Goal: Contribute content: Add original content to the website for others to see

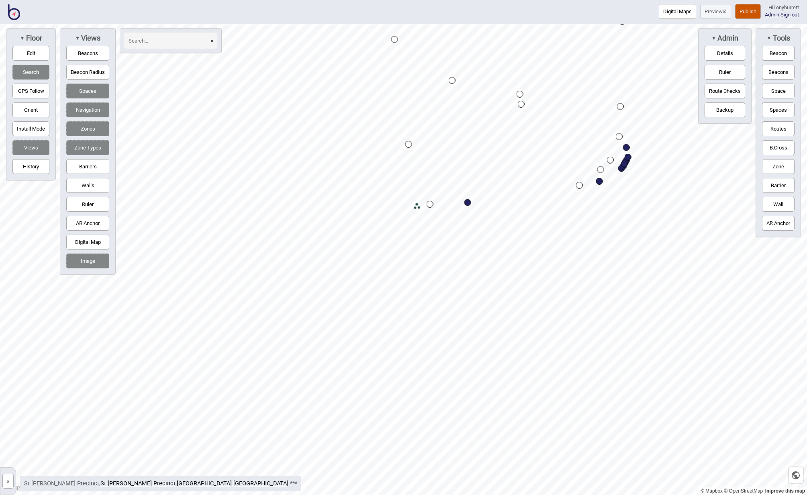
click at [774, 163] on button "Zone" at bounding box center [778, 166] width 33 height 15
click at [298, 257] on div "Map marker" at bounding box center [298, 256] width 12 height 12
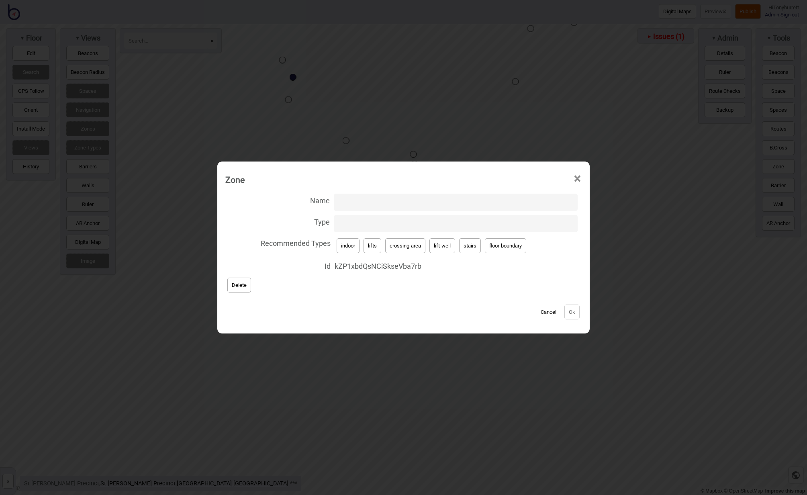
click at [363, 224] on input "Type" at bounding box center [456, 223] width 244 height 17
type input "wide-route"
click at [574, 316] on button "Ok" at bounding box center [571, 311] width 15 height 15
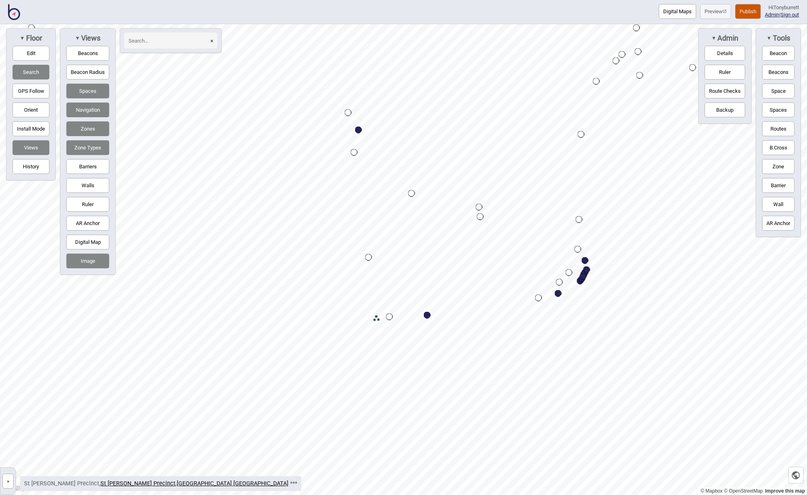
click at [786, 128] on button "Routes" at bounding box center [778, 128] width 33 height 15
click at [772, 128] on button "Routes" at bounding box center [778, 128] width 33 height 15
click at [376, 136] on div "Map marker" at bounding box center [376, 137] width 7 height 7
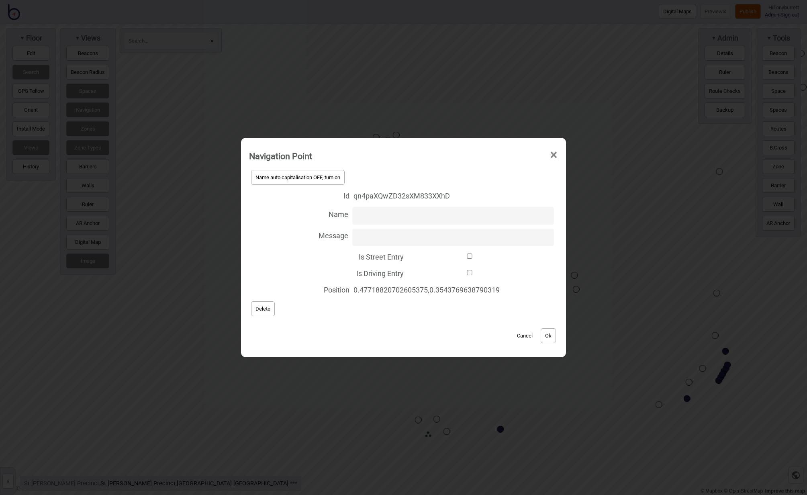
click at [266, 310] on span "Delete" at bounding box center [262, 309] width 15 height 6
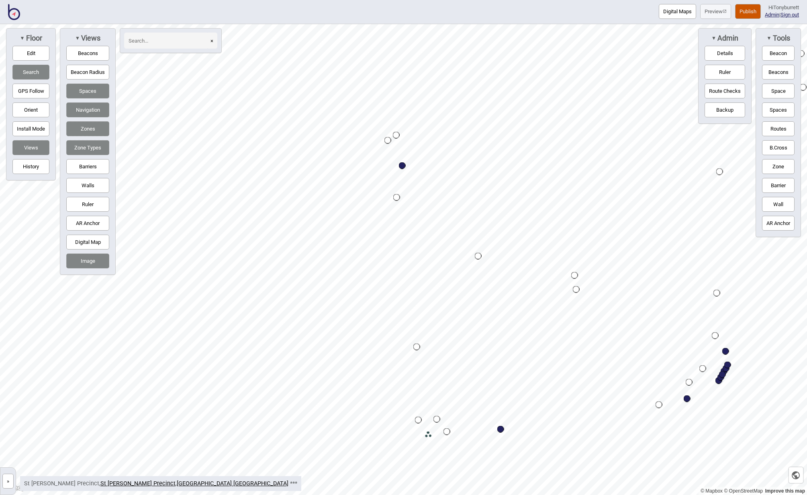
click at [396, 135] on div "Map marker" at bounding box center [396, 135] width 7 height 7
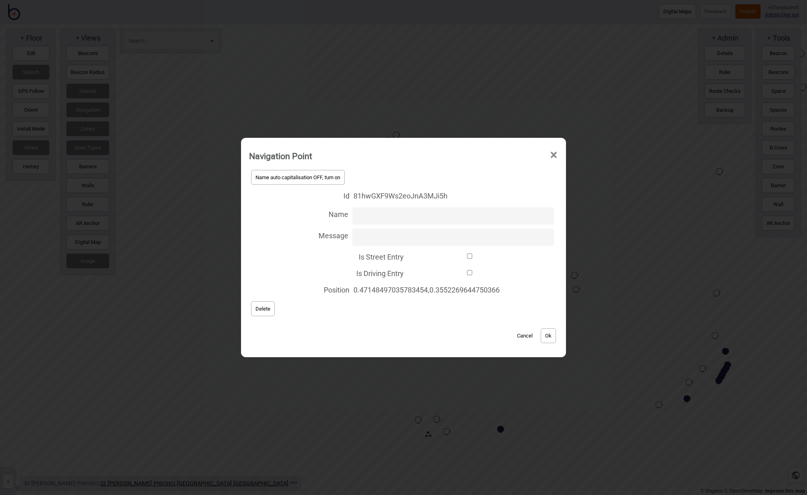
drag, startPoint x: 260, startPoint y: 308, endPoint x: 265, endPoint y: 308, distance: 4.5
click at [265, 308] on span "Delete" at bounding box center [262, 309] width 15 height 6
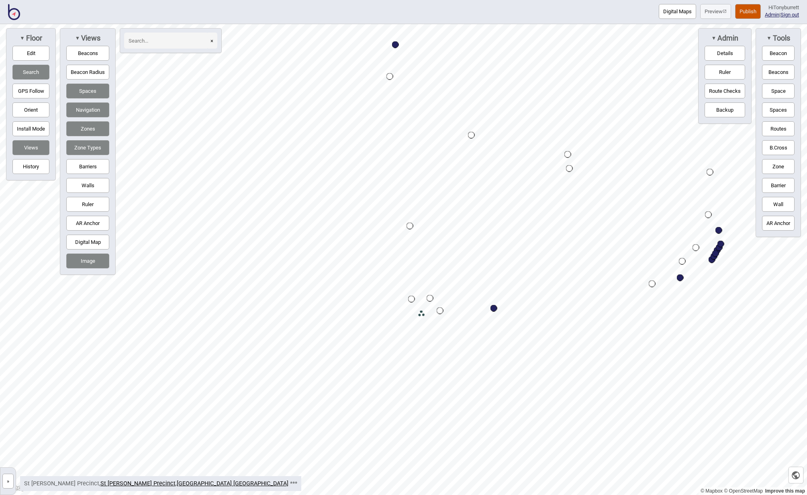
click at [431, 300] on div "Map marker" at bounding box center [430, 298] width 7 height 7
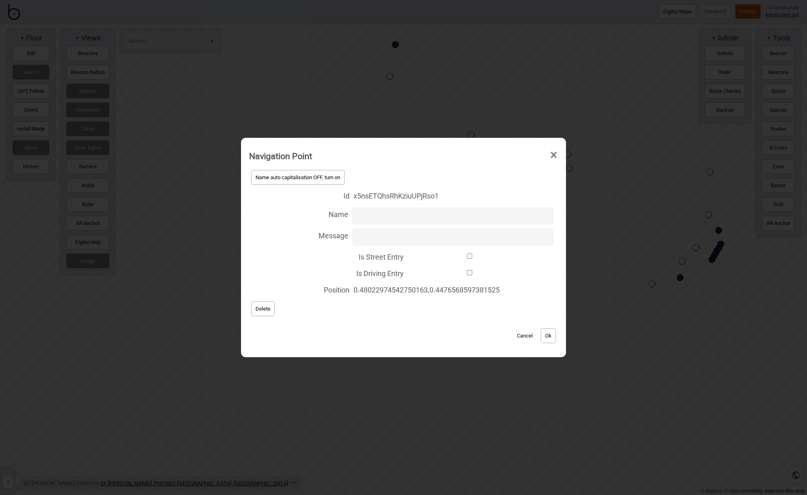
click at [262, 312] on button "Delete" at bounding box center [263, 308] width 24 height 15
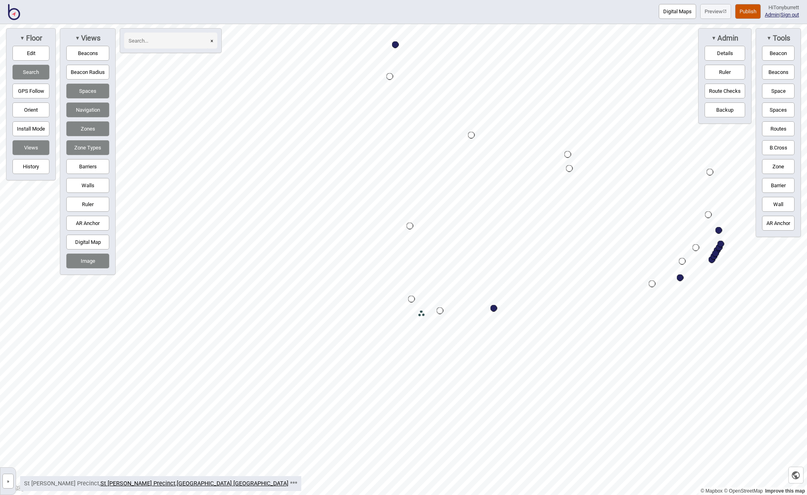
click at [411, 298] on div "Map marker" at bounding box center [411, 299] width 7 height 7
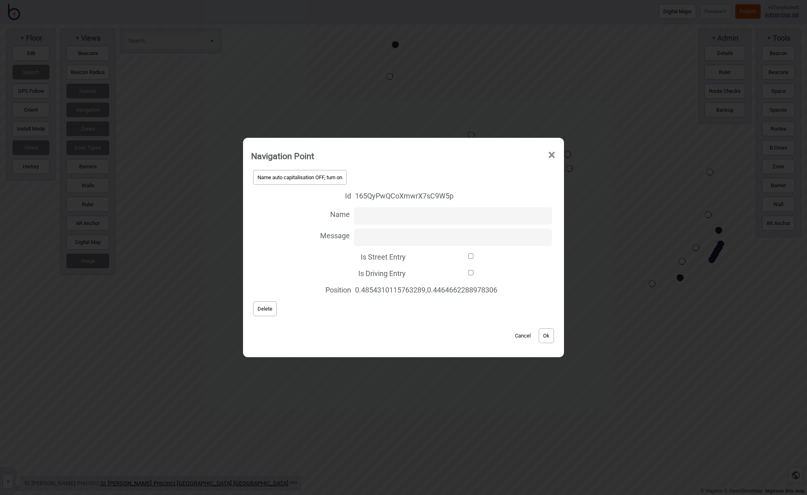
click at [260, 309] on span "Delete" at bounding box center [264, 309] width 15 height 6
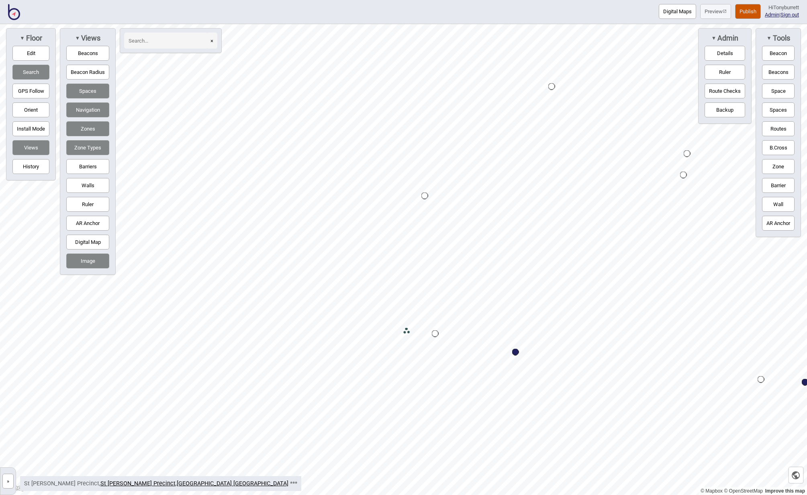
click at [15, 46] on button "Edit" at bounding box center [30, 53] width 37 height 15
drag, startPoint x: 378, startPoint y: 364, endPoint x: 380, endPoint y: 348, distance: 15.9
drag, startPoint x: 380, startPoint y: 344, endPoint x: 392, endPoint y: 333, distance: 16.5
drag, startPoint x: 392, startPoint y: 333, endPoint x: 392, endPoint y: 339, distance: 6.0
drag, startPoint x: 394, startPoint y: 337, endPoint x: 417, endPoint y: 337, distance: 22.9
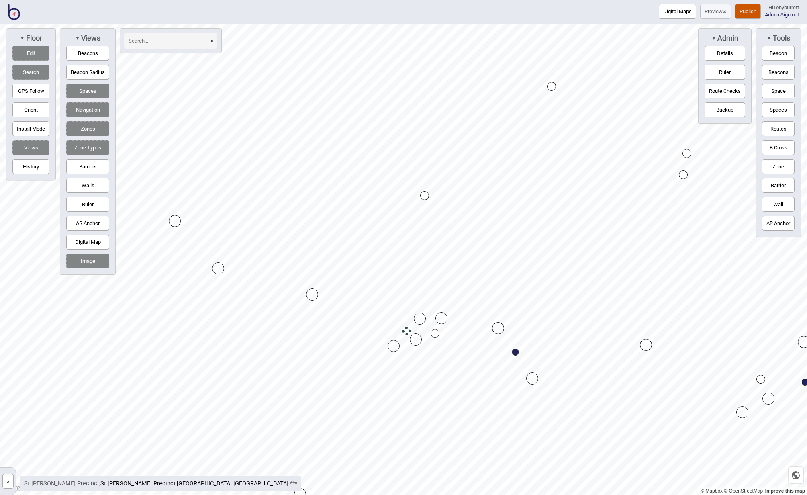
drag, startPoint x: 412, startPoint y: 314, endPoint x: 417, endPoint y: 316, distance: 6.3
drag, startPoint x: 417, startPoint y: 338, endPoint x: 417, endPoint y: 343, distance: 4.4
click at [417, 343] on div "Map marker" at bounding box center [416, 339] width 12 height 12
drag, startPoint x: 559, startPoint y: 366, endPoint x: 559, endPoint y: 373, distance: 7.2
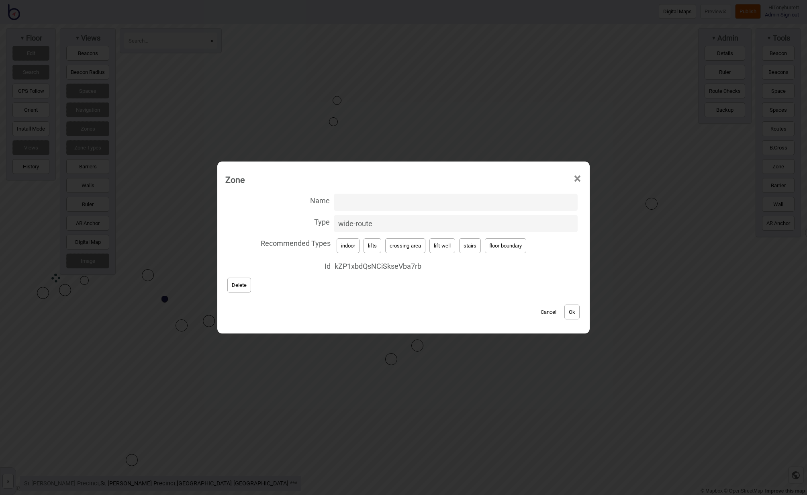
click at [553, 310] on button "Cancel" at bounding box center [549, 311] width 24 height 15
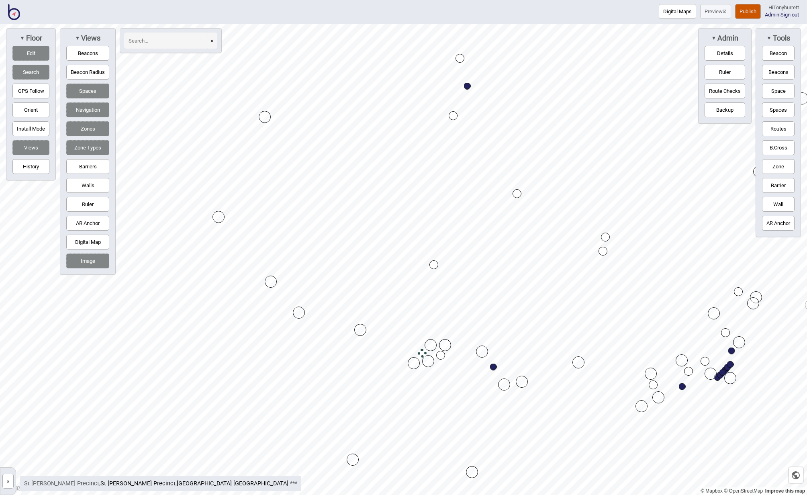
click at [770, 166] on button "Zone" at bounding box center [778, 166] width 33 height 15
click at [30, 51] on button "Edit" at bounding box center [30, 53] width 37 height 15
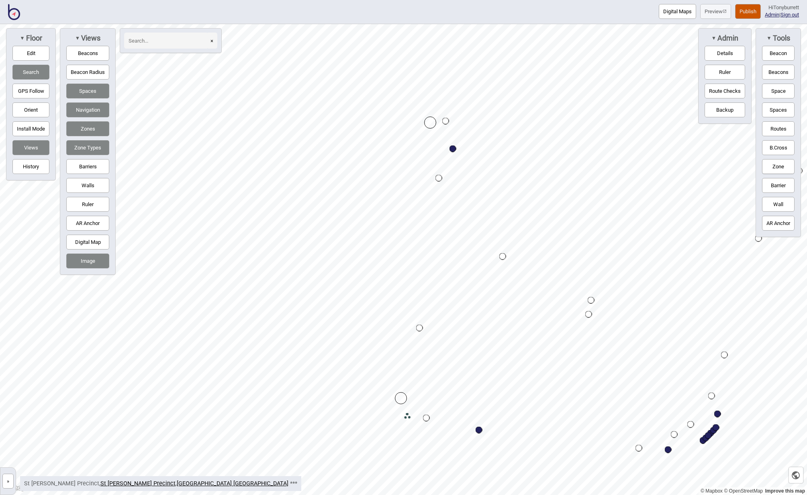
click at [401, 396] on div "Map marker" at bounding box center [401, 398] width 12 height 12
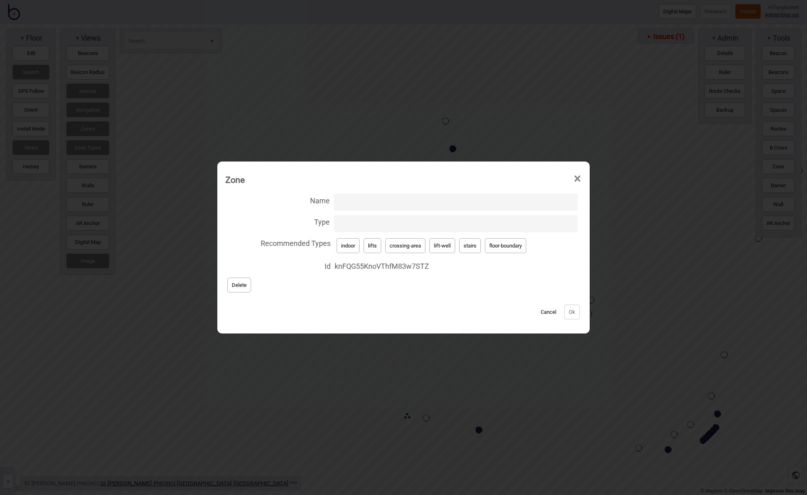
click at [343, 225] on input "Type" at bounding box center [456, 223] width 244 height 17
paste input "wide-route"
type input "wide-route"
click at [567, 308] on button "Ok" at bounding box center [571, 311] width 15 height 15
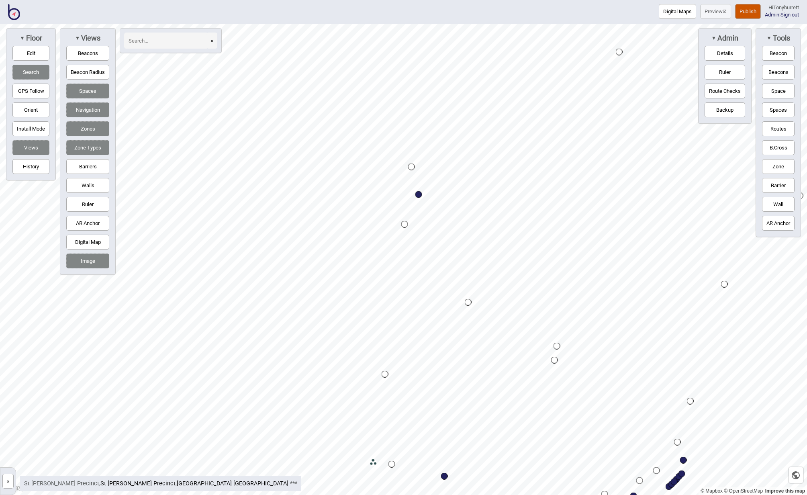
click at [787, 162] on button "Zone" at bounding box center [778, 166] width 33 height 15
click at [414, 225] on div "Map marker" at bounding box center [415, 225] width 12 height 12
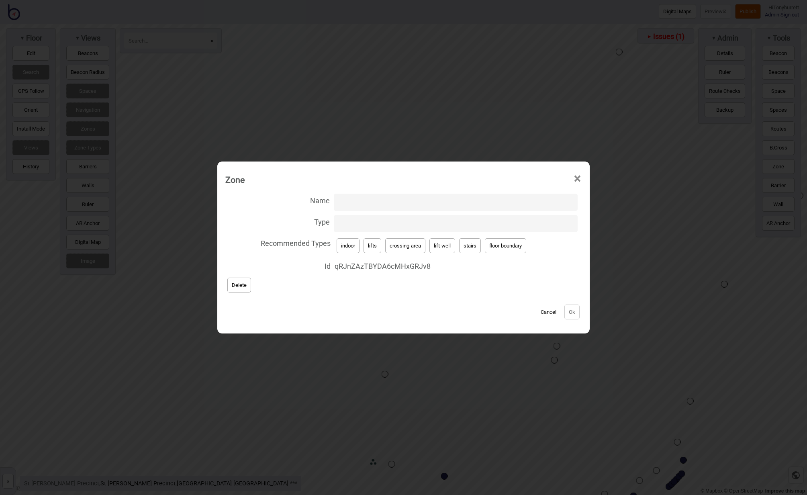
click at [350, 223] on input "Type" at bounding box center [456, 223] width 244 height 17
paste input "wide-route"
type input "wide-route"
click at [575, 310] on button "Ok" at bounding box center [571, 311] width 15 height 15
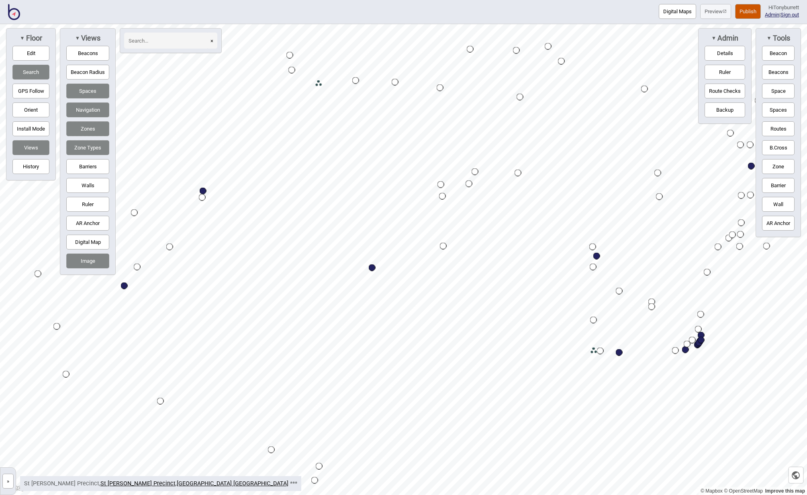
click at [771, 168] on button "Zone" at bounding box center [778, 166] width 33 height 15
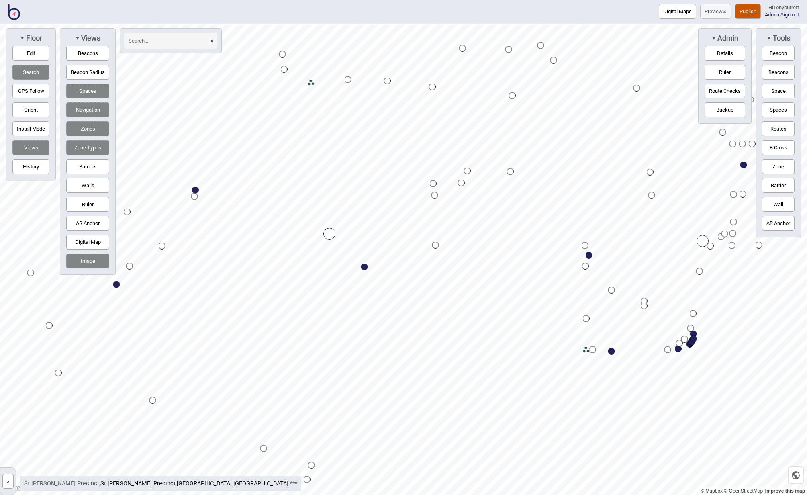
click at [702, 238] on div "Map marker" at bounding box center [702, 241] width 12 height 12
click at [26, 47] on button "Edit" at bounding box center [30, 53] width 37 height 15
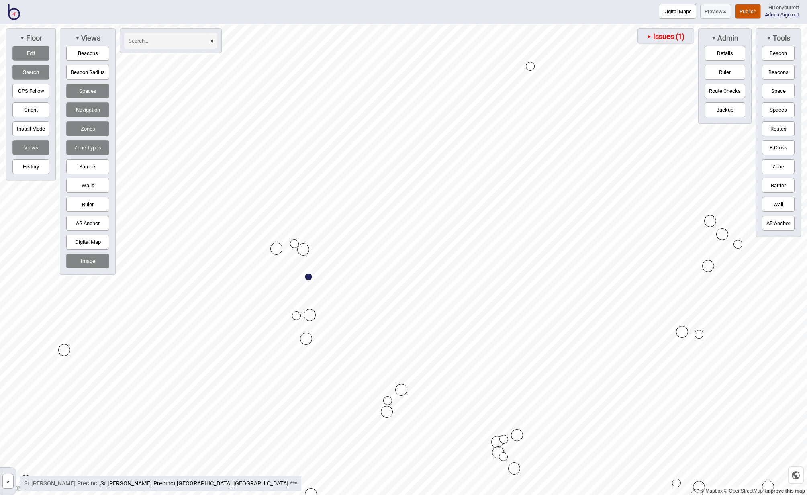
drag, startPoint x: 710, startPoint y: 225, endPoint x: 709, endPoint y: 219, distance: 6.5
click at [23, 52] on button "Edit" at bounding box center [30, 53] width 37 height 15
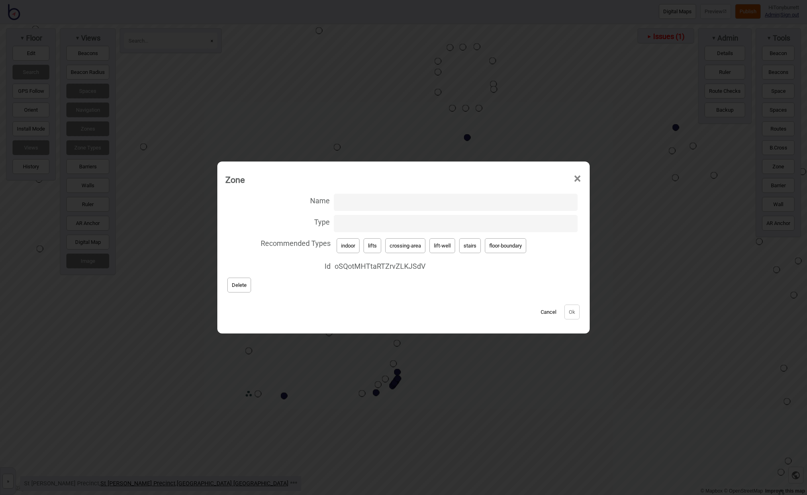
click at [352, 228] on input "Type" at bounding box center [456, 223] width 244 height 17
paste input "wide-route"
type input "wide-route"
click at [574, 310] on button "Ok" at bounding box center [571, 311] width 15 height 15
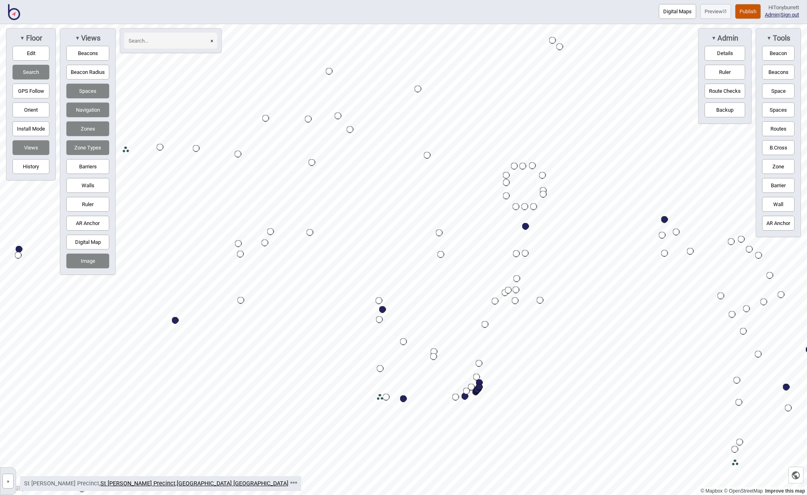
click at [80, 37] on span "Views" at bounding box center [90, 38] width 20 height 9
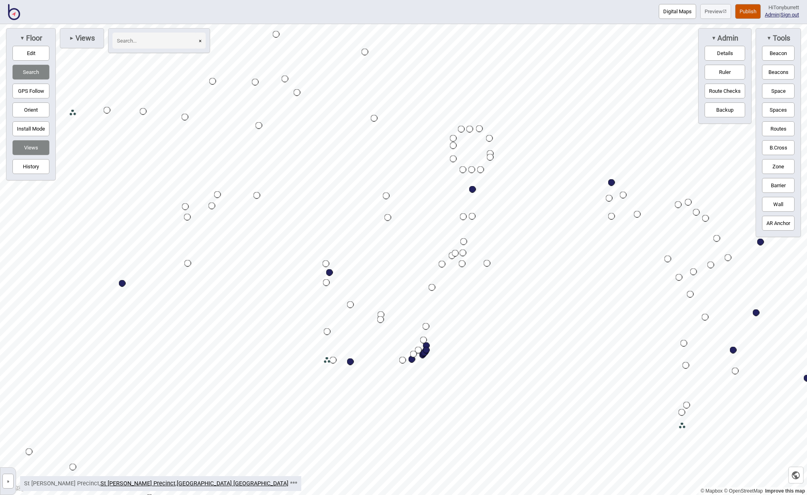
click at [783, 165] on button "Zone" at bounding box center [778, 166] width 33 height 15
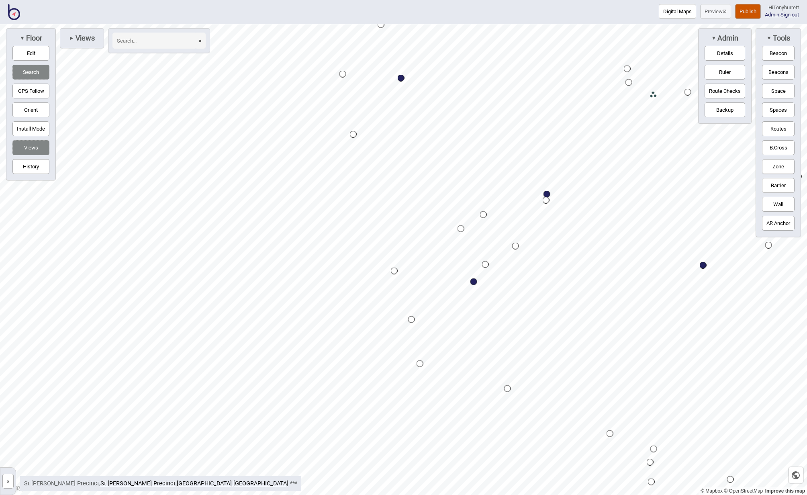
click at [807, 0] on html "Digital Maps Preview Publish Hi Tonyburrett Admin | Sign out © Mapbox © OpenStr…" at bounding box center [403, 0] width 807 height 0
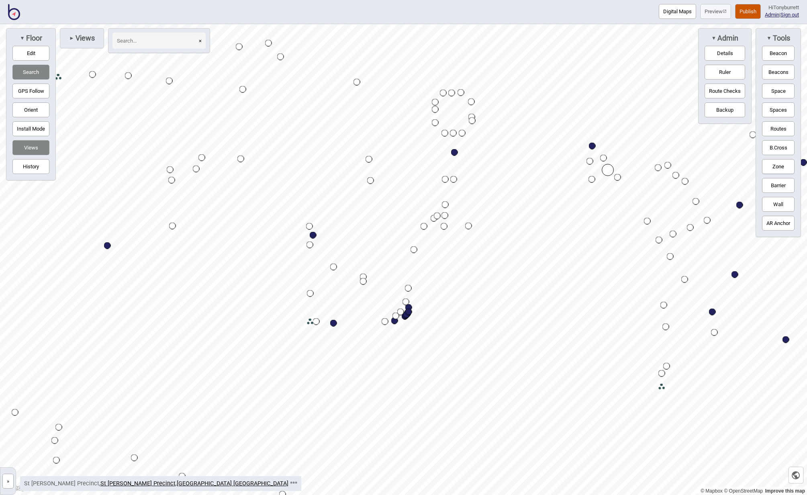
click at [608, 169] on div "Map marker" at bounding box center [608, 170] width 12 height 12
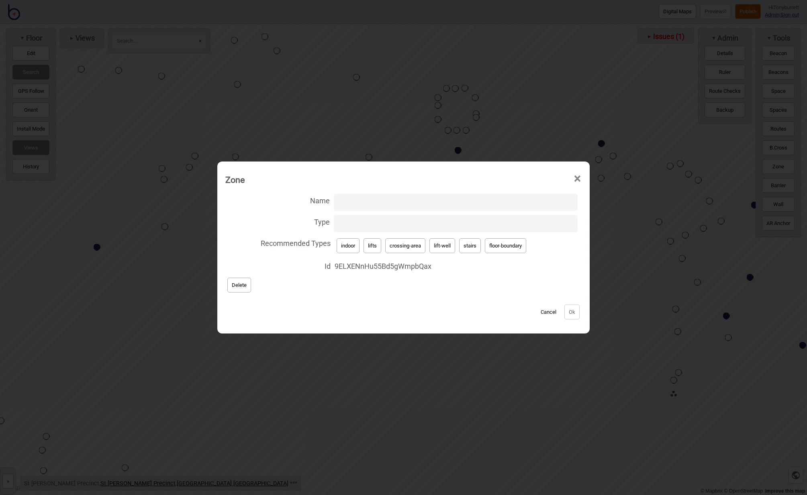
click at [373, 226] on input "Type" at bounding box center [456, 223] width 244 height 17
paste input "wide-route"
type input "wide-route"
click at [573, 315] on button "Ok" at bounding box center [571, 311] width 15 height 15
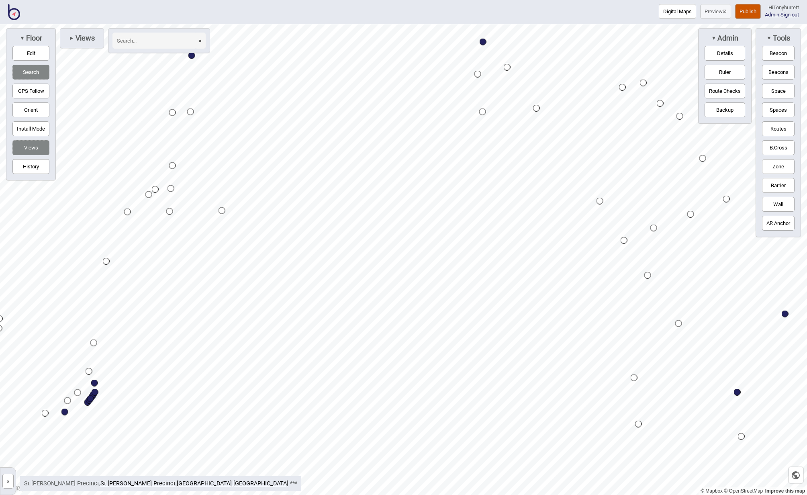
click at [780, 161] on button "Zone" at bounding box center [778, 166] width 33 height 15
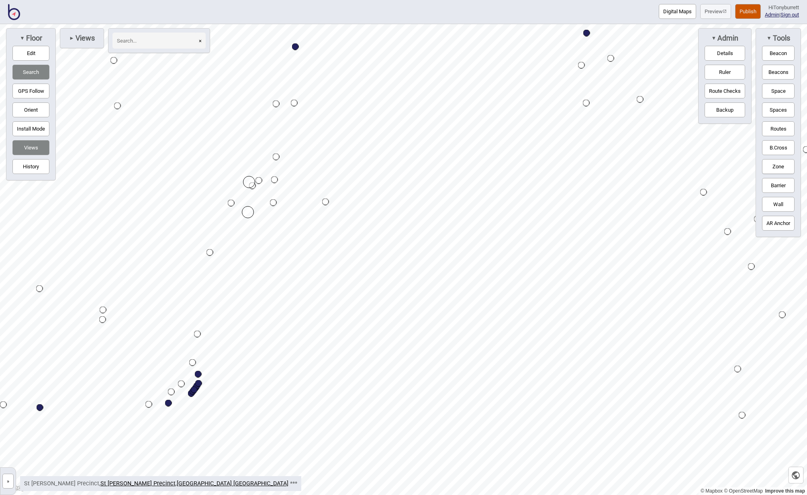
click at [248, 216] on div "Map marker" at bounding box center [248, 212] width 12 height 12
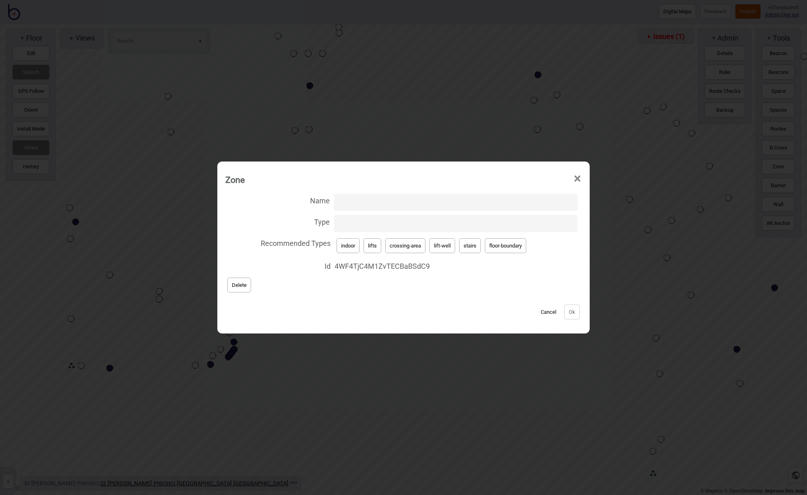
click at [353, 223] on input "Type" at bounding box center [456, 223] width 244 height 17
paste input "wide-route"
type input "wide-route"
click at [568, 312] on button "Ok" at bounding box center [571, 311] width 15 height 15
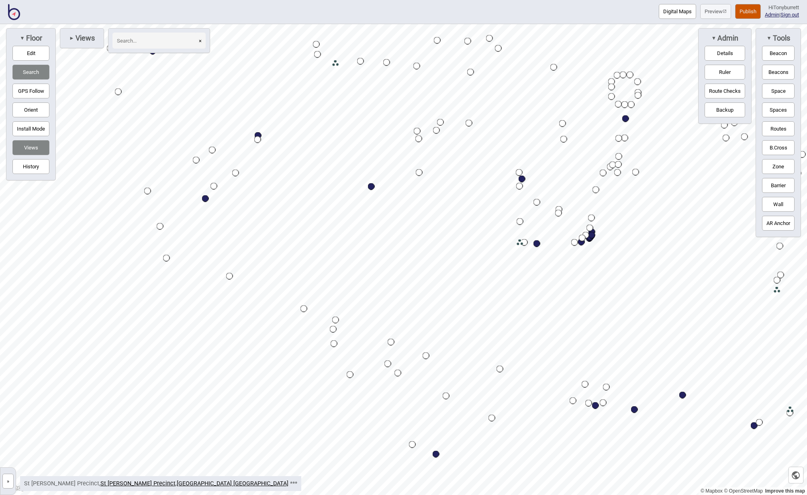
click at [747, 12] on button "Publish" at bounding box center [748, 11] width 26 height 15
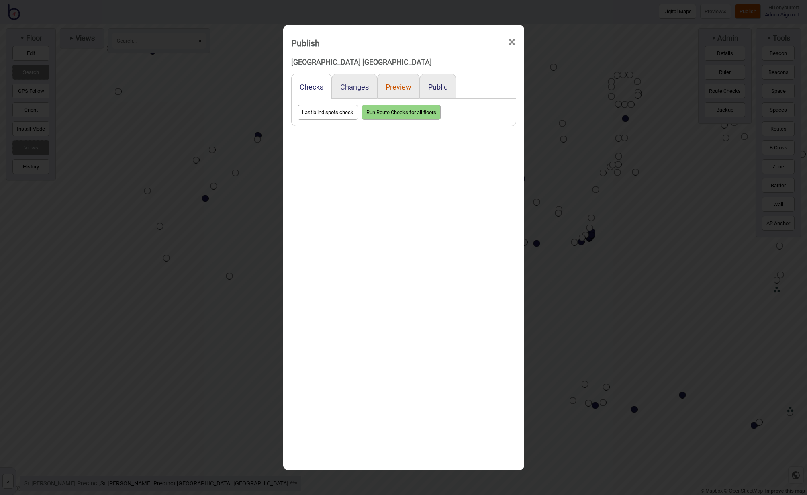
click at [394, 83] on button "Preview" at bounding box center [399, 87] width 26 height 8
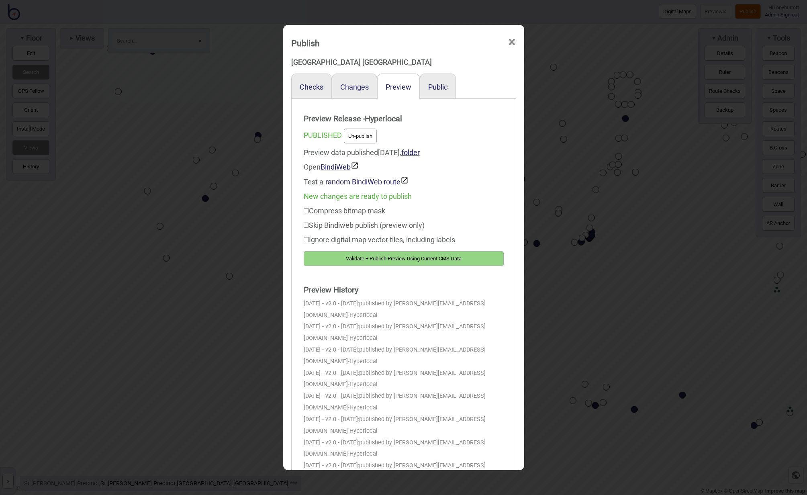
click at [368, 261] on button "Validate + Publish Preview Using Current CMS Data" at bounding box center [404, 258] width 200 height 15
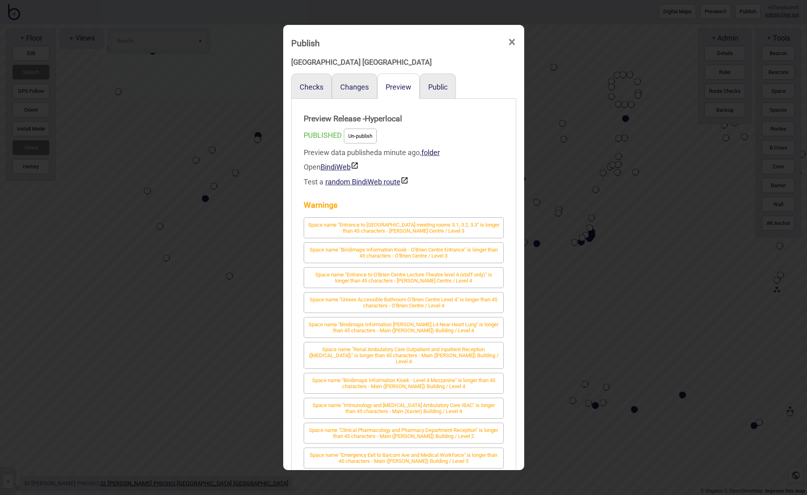
click at [510, 41] on span "×" at bounding box center [512, 42] width 8 height 27
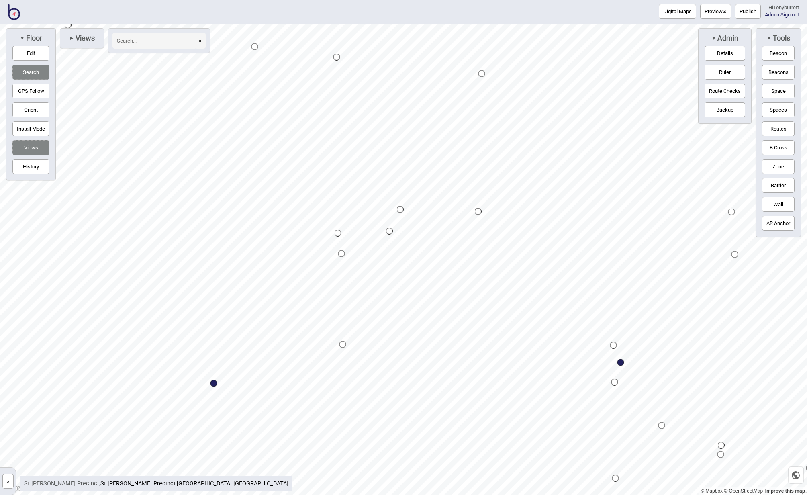
click at [719, 74] on button "Ruler" at bounding box center [724, 72] width 41 height 15
click at [71, 38] on span "►" at bounding box center [71, 38] width 5 height 6
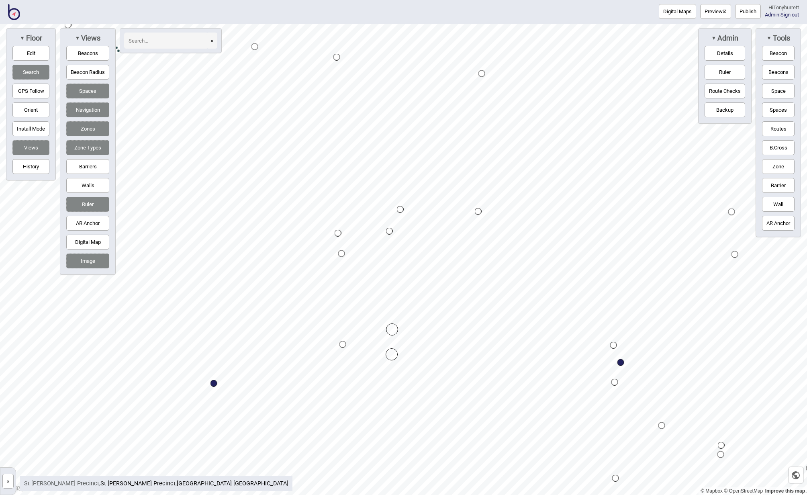
click at [76, 199] on button "Ruler" at bounding box center [87, 204] width 43 height 15
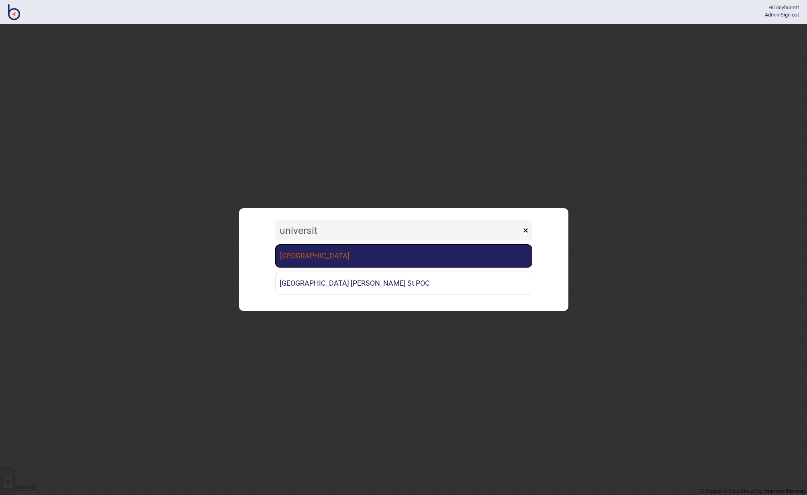
type input "universit"
click at [371, 261] on link "[GEOGRAPHIC_DATA]" at bounding box center [403, 255] width 257 height 23
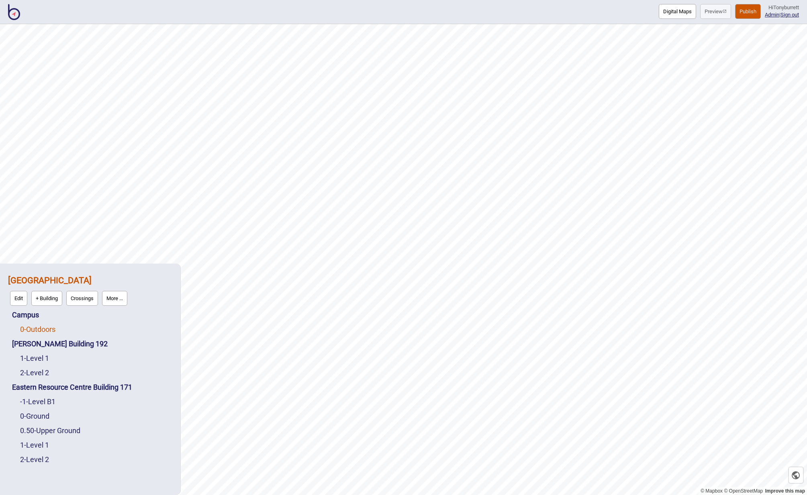
click at [37, 332] on link "0 - Outdoors" at bounding box center [37, 329] width 35 height 8
click at [32, 333] on button "Edit" at bounding box center [30, 327] width 17 height 15
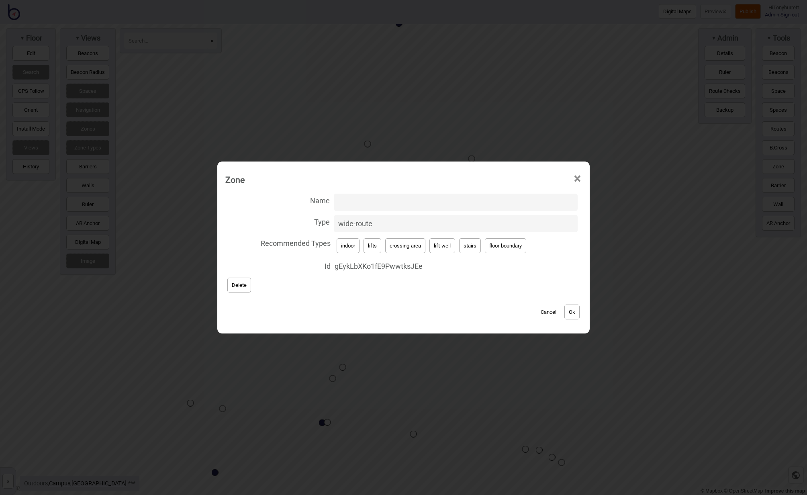
drag, startPoint x: 375, startPoint y: 223, endPoint x: 322, endPoint y: 223, distance: 52.6
click at [322, 223] on label "Type wide-route" at bounding box center [403, 223] width 356 height 21
click at [334, 223] on input "wide-route" at bounding box center [456, 223] width 244 height 17
click at [579, 178] on span "×" at bounding box center [577, 178] width 8 height 27
